Goal: Navigation & Orientation: Find specific page/section

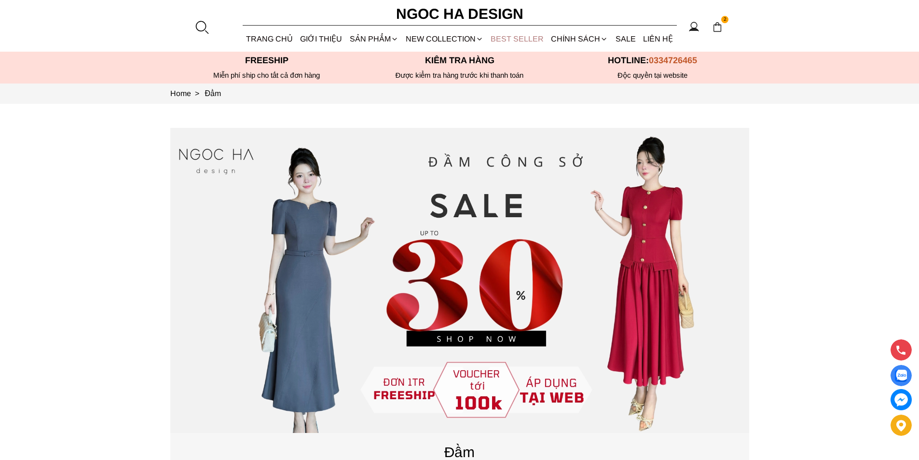
click at [515, 36] on link "BEST SELLER" at bounding box center [517, 39] width 60 height 26
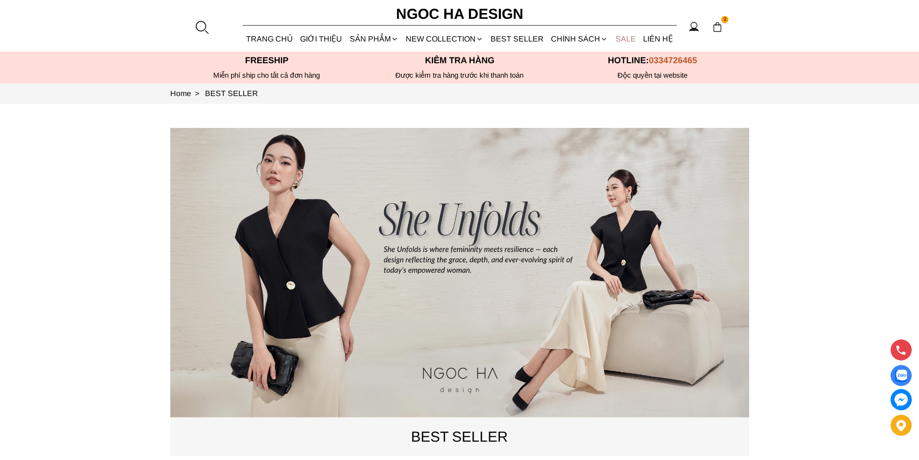
click at [623, 36] on link "SALE" at bounding box center [625, 39] width 27 height 26
